Goal: Task Accomplishment & Management: Manage account settings

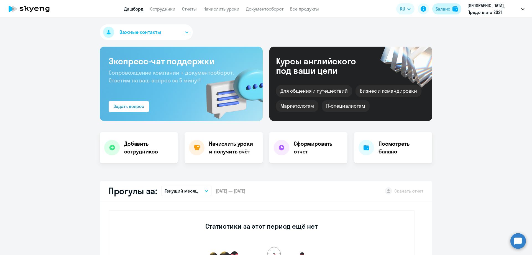
click at [448, 7] on div "Баланс" at bounding box center [442, 9] width 15 height 7
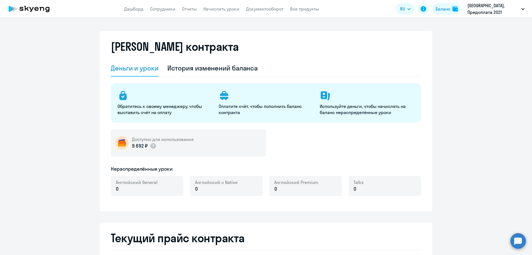
select select "english_adult_not_native_speaker"
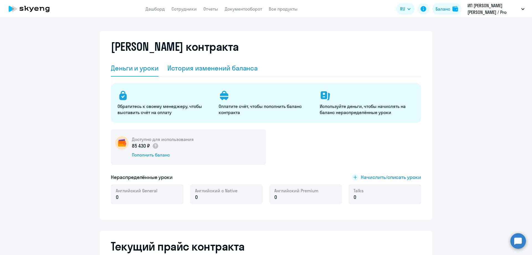
click at [209, 68] on div "История изменений баланса" at bounding box center [212, 67] width 91 height 9
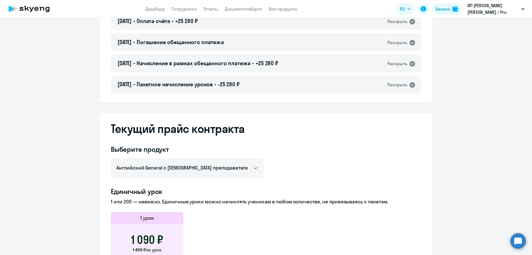
scroll to position [2521, 0]
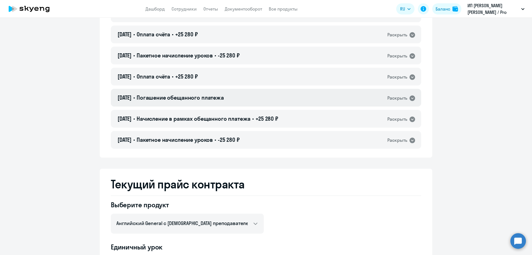
click at [400, 97] on div "Раскрыть" at bounding box center [397, 97] width 20 height 7
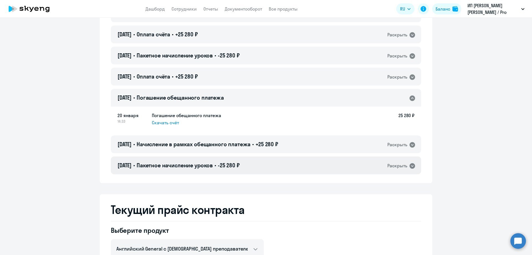
click at [401, 168] on div "Раскрыть" at bounding box center [397, 165] width 20 height 7
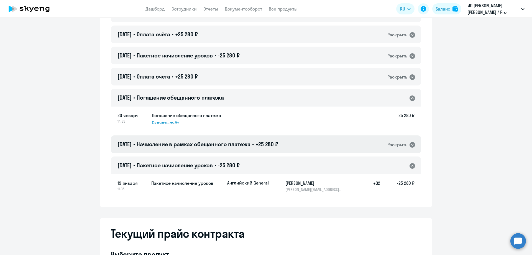
click at [395, 144] on div "Раскрыть" at bounding box center [397, 144] width 20 height 7
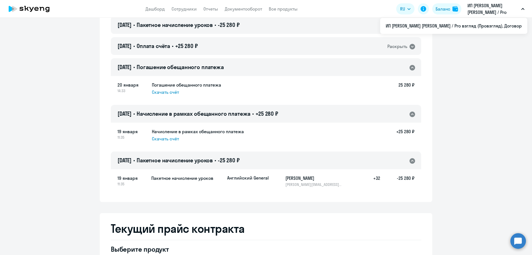
scroll to position [2543, 0]
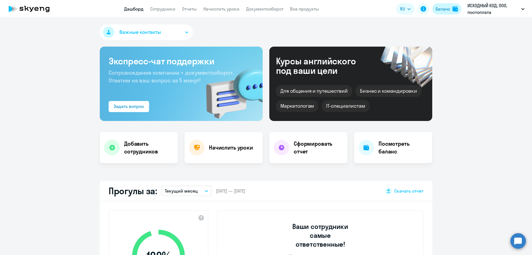
click at [445, 7] on div "Баланс" at bounding box center [442, 9] width 15 height 7
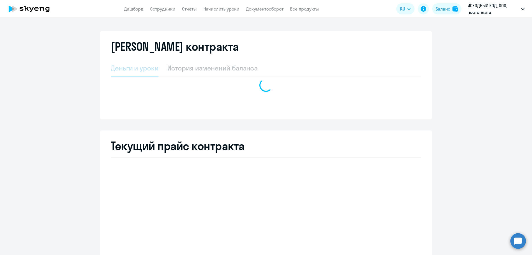
select select "english_adult_not_native_speaker"
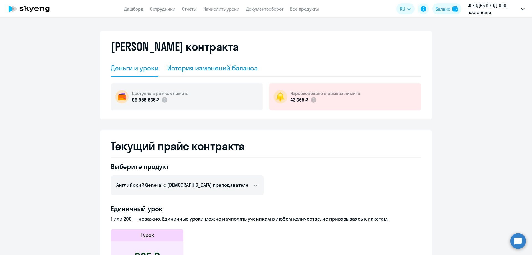
click at [219, 66] on div "История изменений баланса" at bounding box center [212, 67] width 91 height 9
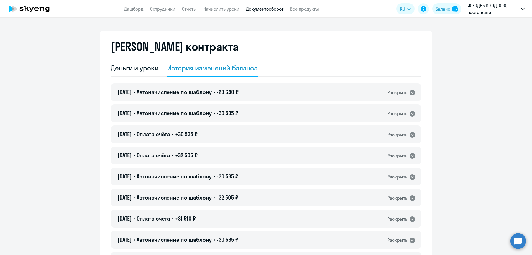
click at [270, 10] on link "Документооборот" at bounding box center [264, 9] width 37 height 6
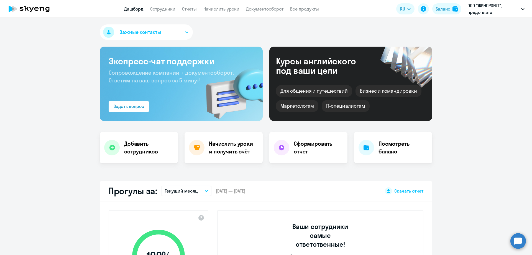
select select "30"
